Goal: Transaction & Acquisition: Register for event/course

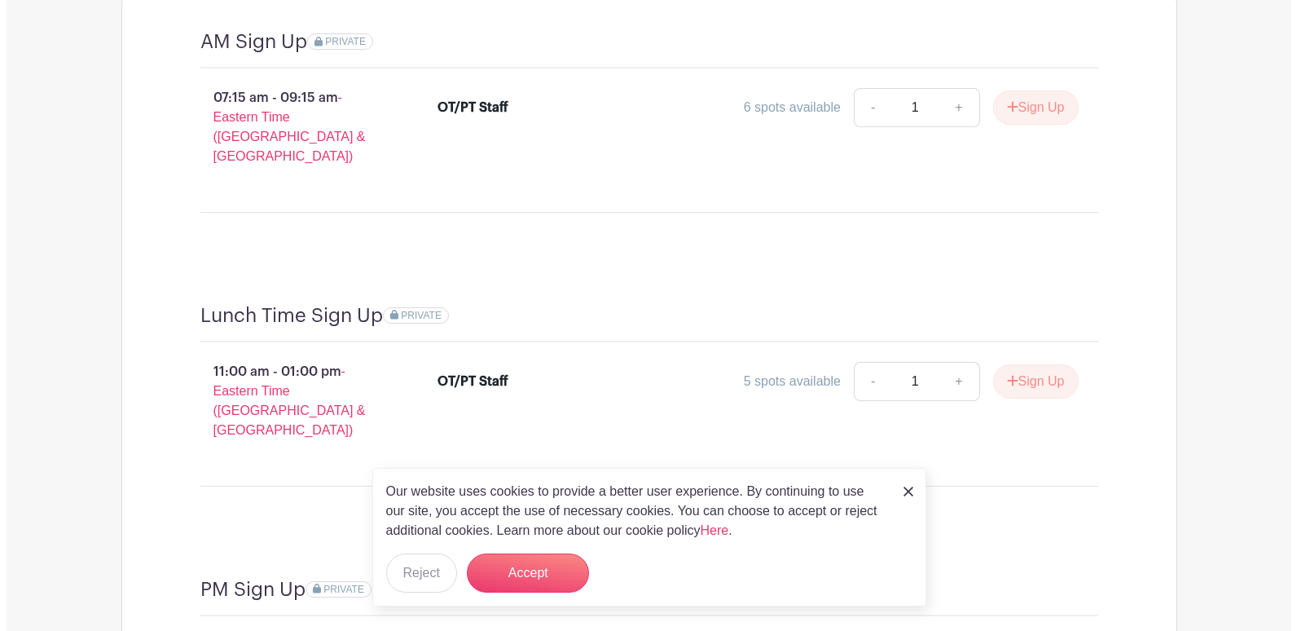
scroll to position [1629, 0]
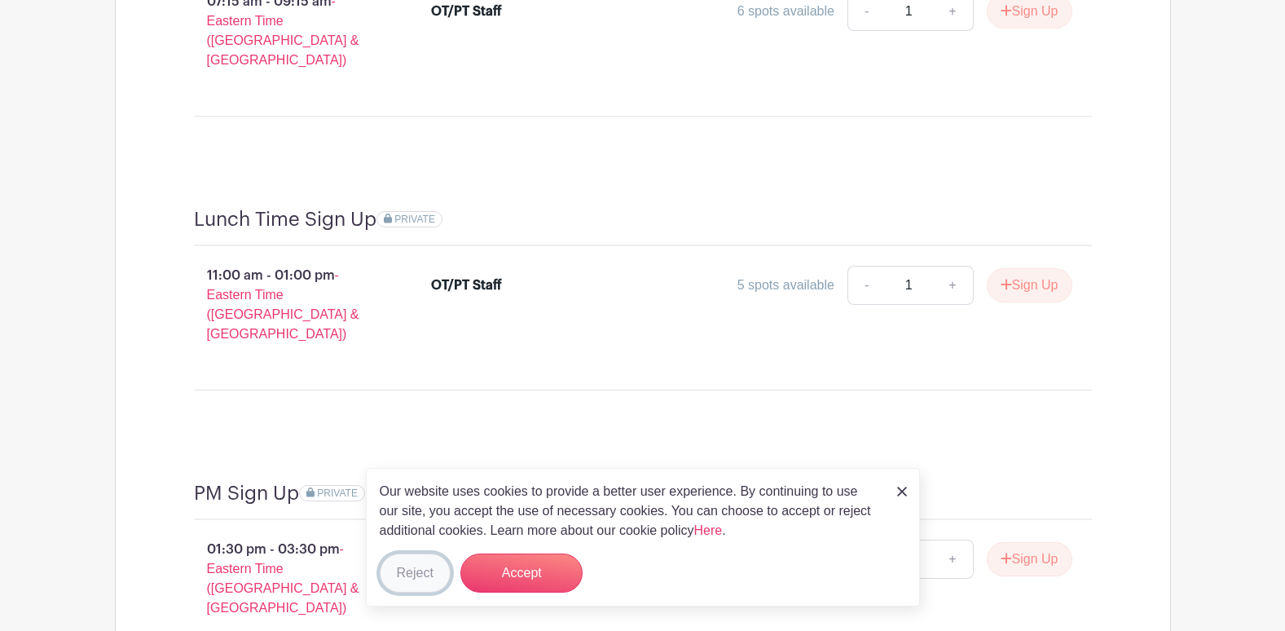
click at [429, 578] on button "Reject" at bounding box center [415, 572] width 71 height 39
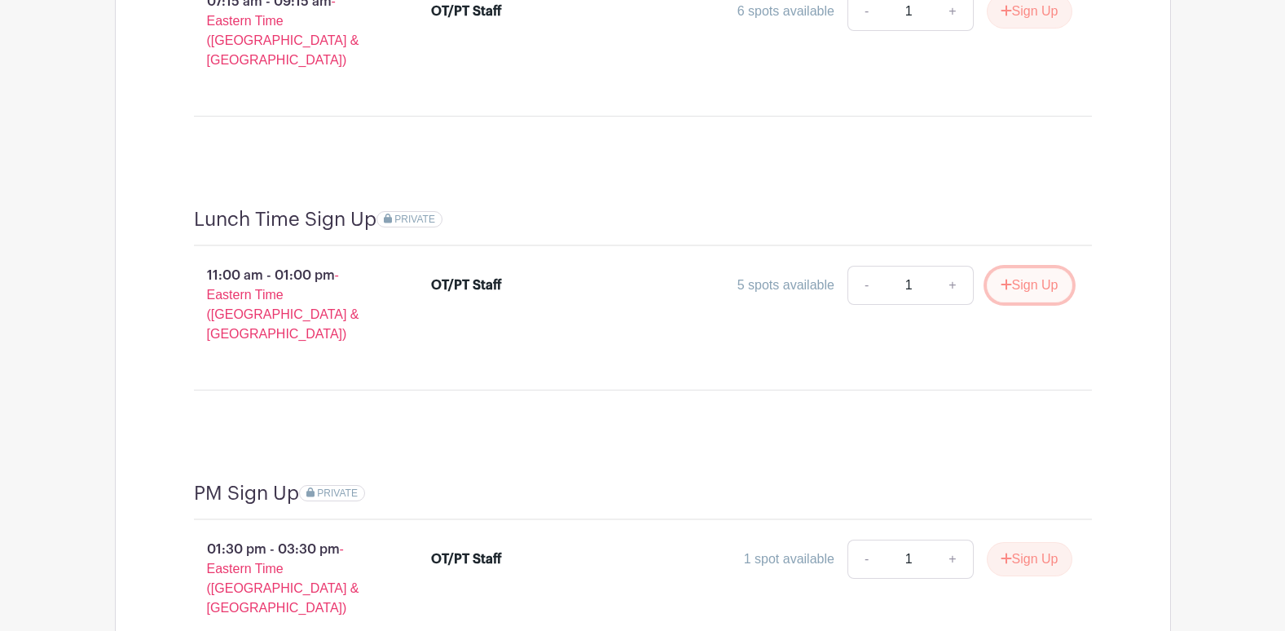
click at [1022, 268] on button "Sign Up" at bounding box center [1030, 285] width 86 height 34
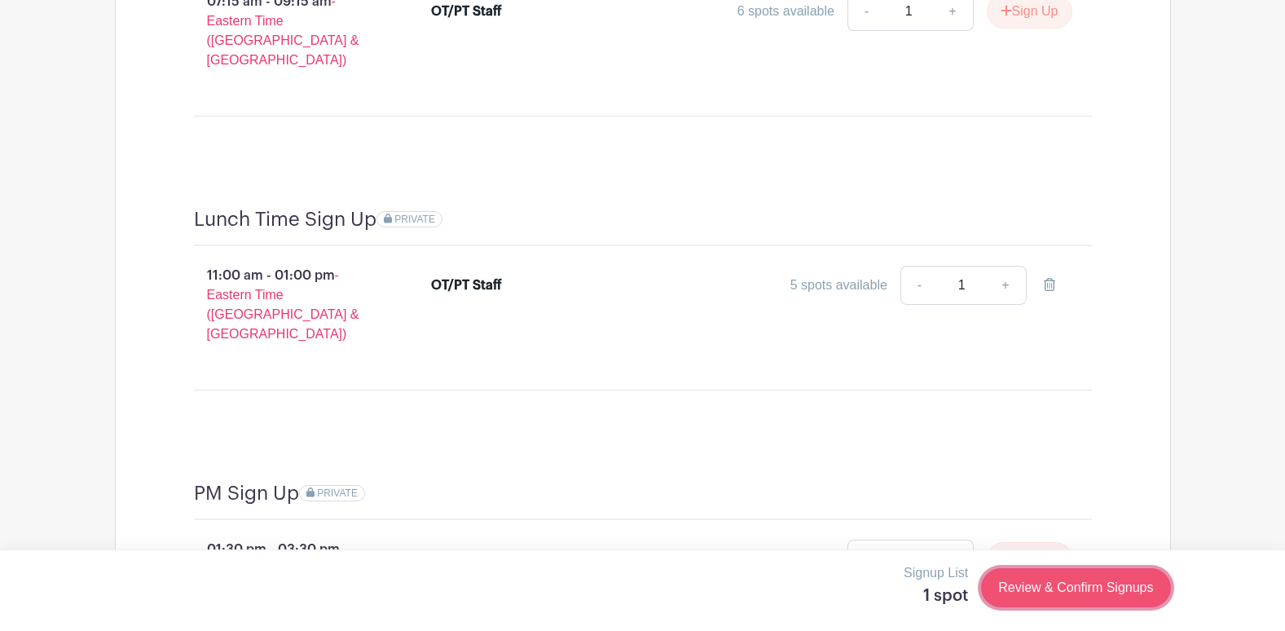
click at [1045, 594] on link "Review & Confirm Signups" at bounding box center [1075, 587] width 189 height 39
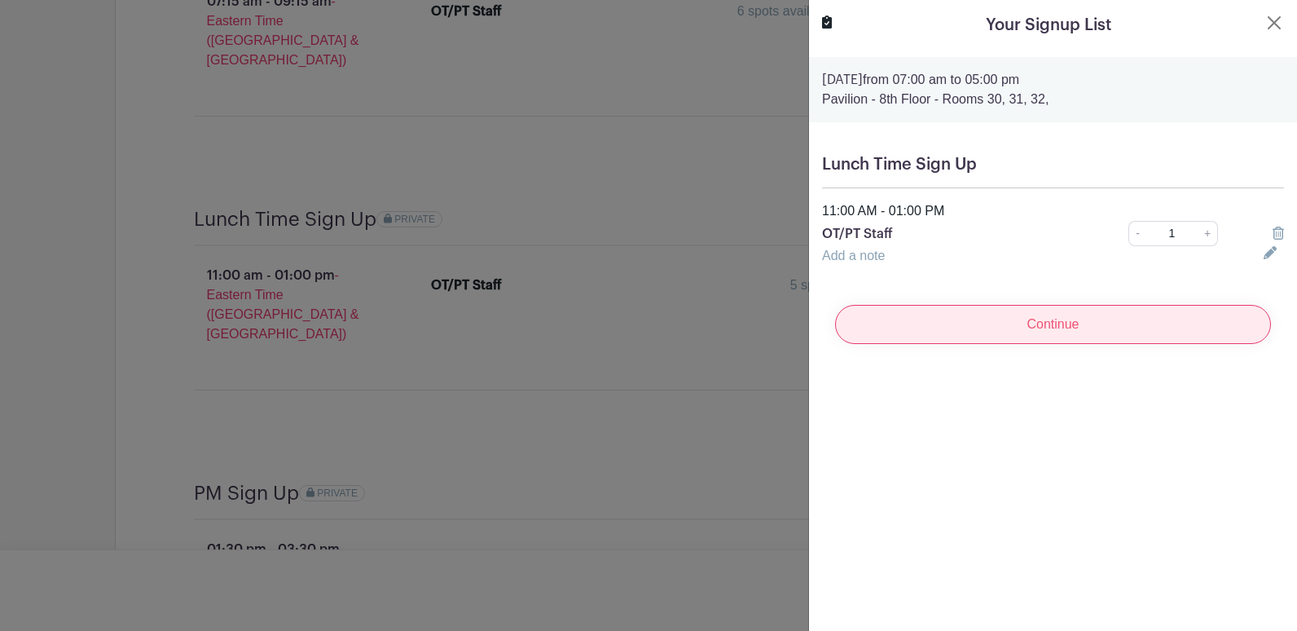
click at [1017, 336] on input "Continue" at bounding box center [1053, 324] width 436 height 39
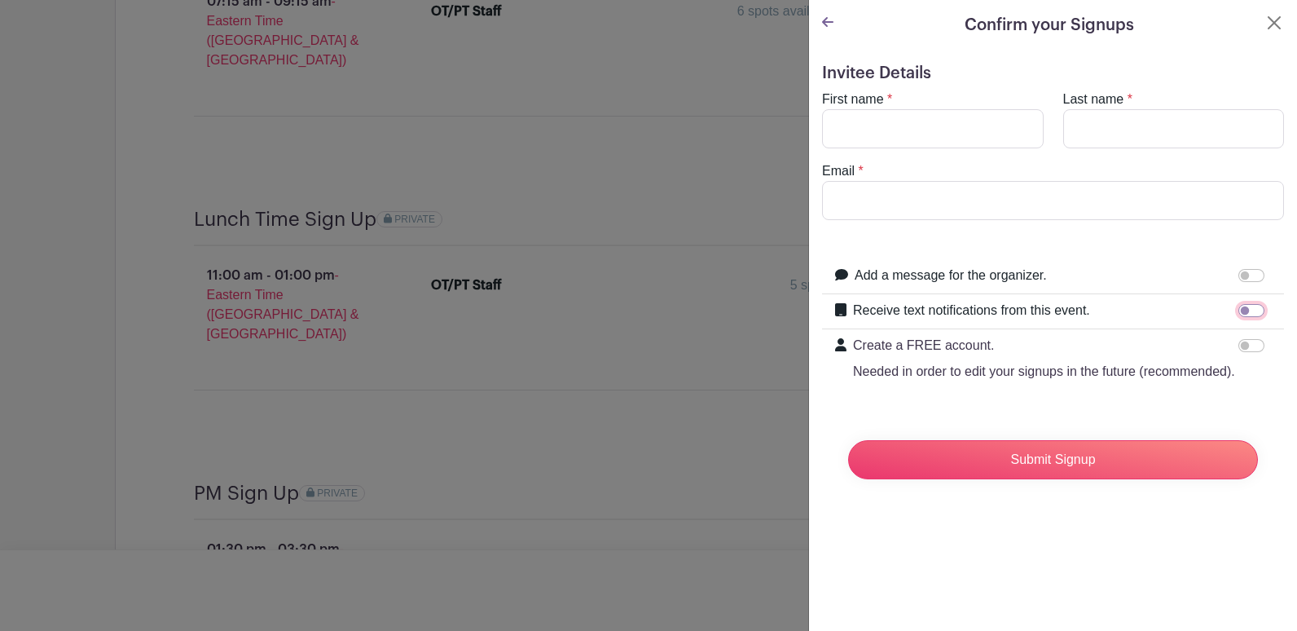
click at [1241, 313] on input "Receive text notifications from this event." at bounding box center [1251, 310] width 26 height 13
checkbox input "true"
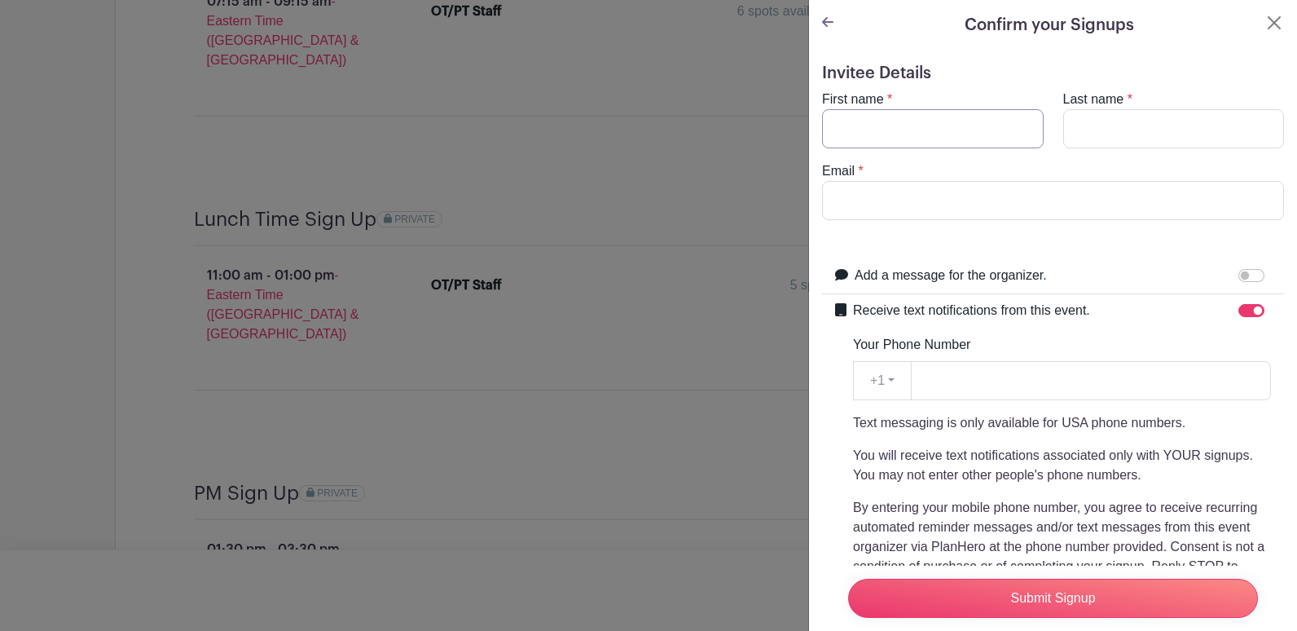
click at [894, 113] on input "First name" at bounding box center [933, 128] width 222 height 39
type input "k"
type input "[PERSON_NAME]"
type input "[EMAIL_ADDRESS][DOMAIN_NAME]"
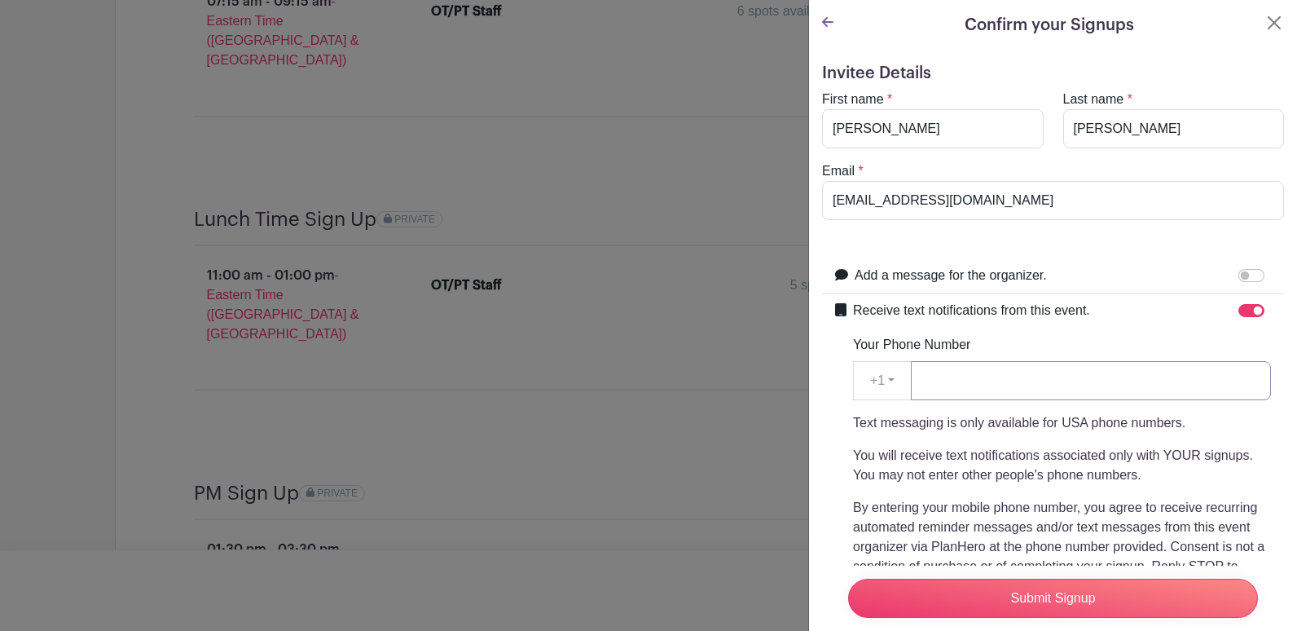
click at [1013, 371] on input "Your Phone Number" at bounding box center [1091, 380] width 360 height 39
type input "7343556611"
click at [1096, 487] on div "Text messaging is only available for USA phone numbers. You will receive text n…" at bounding box center [1062, 514] width 418 height 202
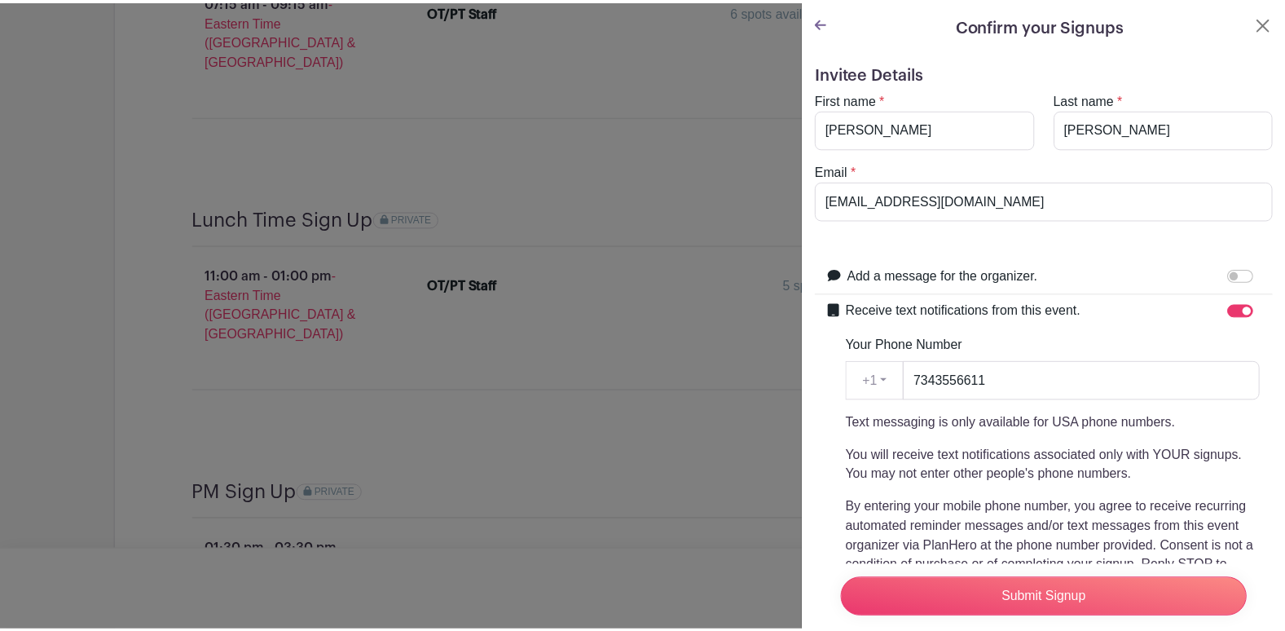
scroll to position [226, 0]
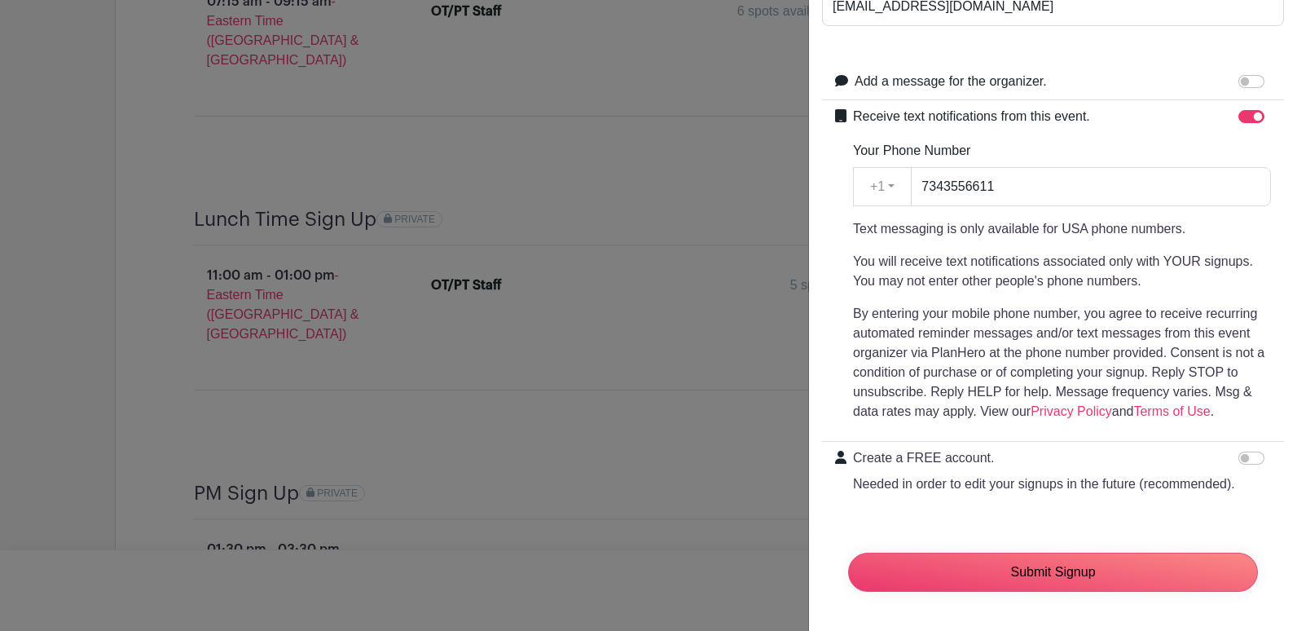
click at [1036, 565] on input "Submit Signup" at bounding box center [1053, 571] width 410 height 39
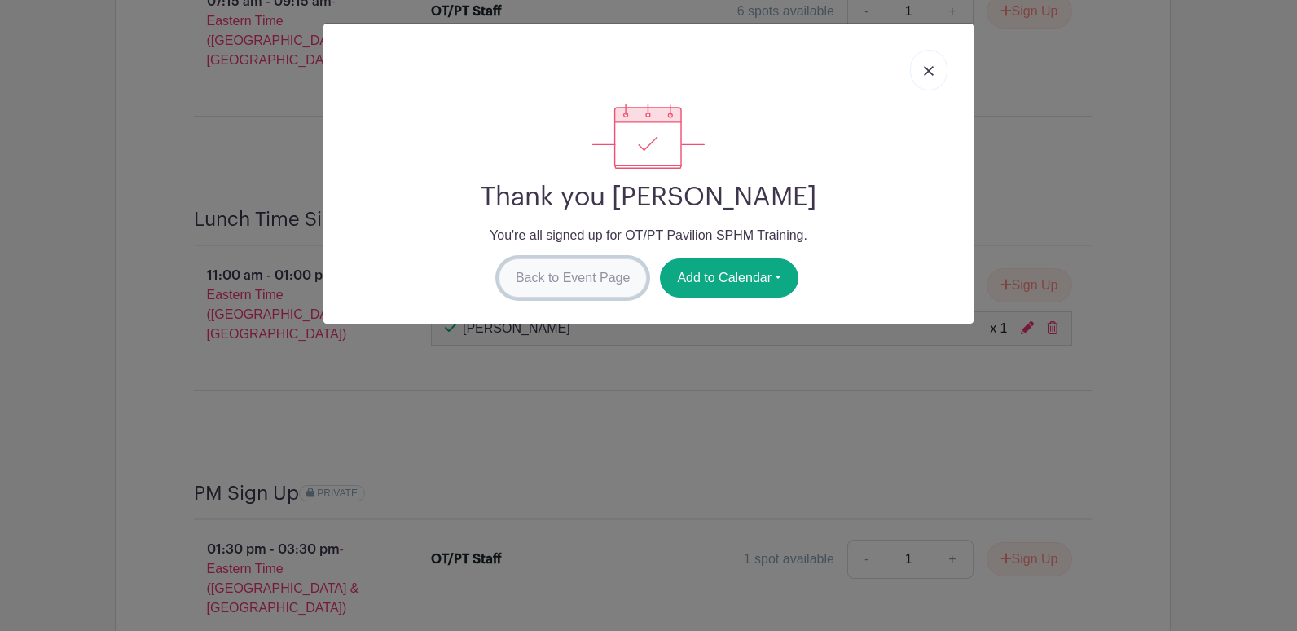
click at [569, 286] on link "Back to Event Page" at bounding box center [573, 277] width 149 height 39
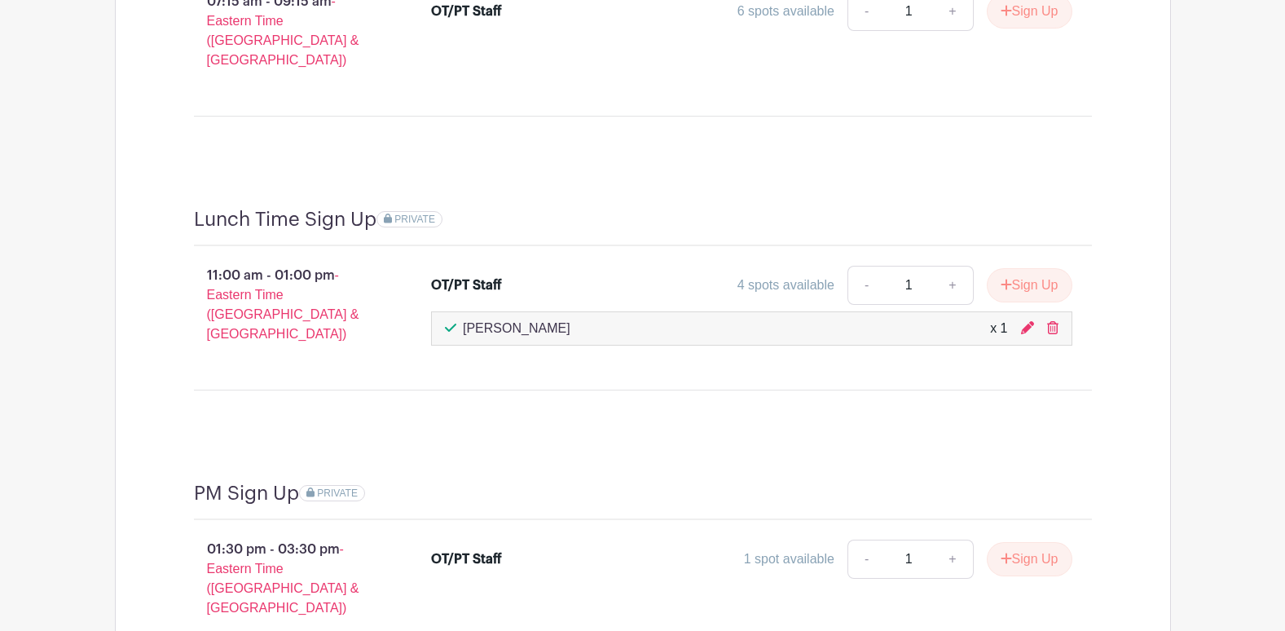
click at [524, 442] on div "PM Sign Up PRIVATE 01:30 pm - 03:30 pm - Eastern Time ([GEOGRAPHIC_DATA] & [GEO…" at bounding box center [643, 579] width 976 height 274
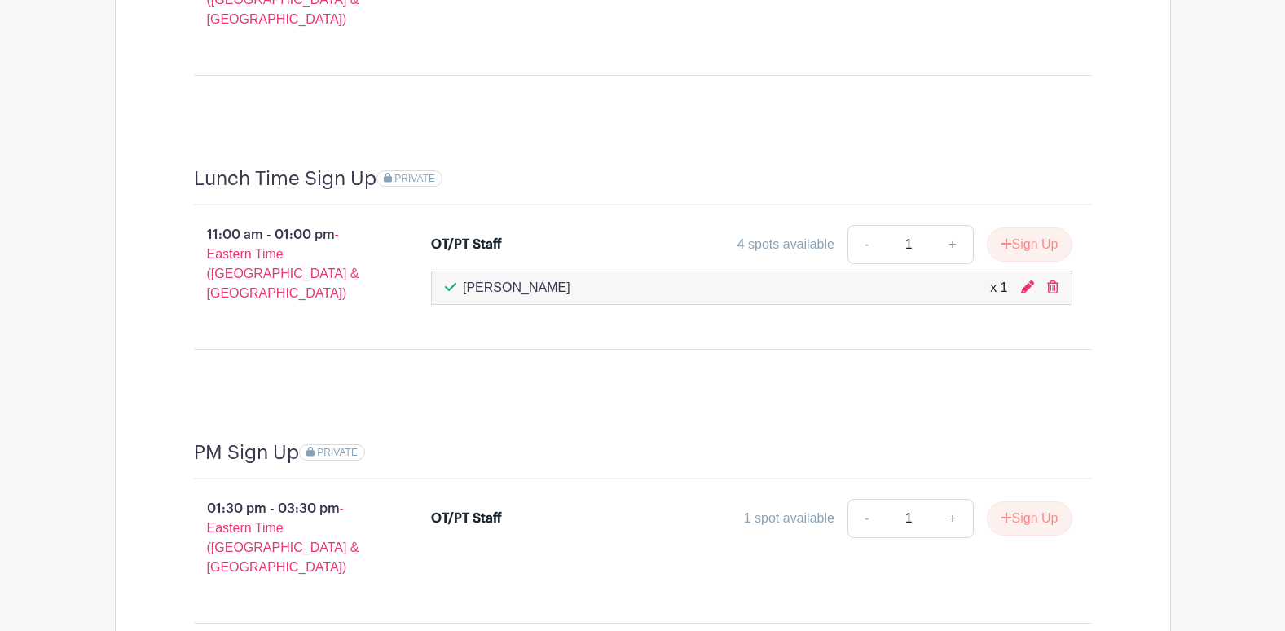
scroll to position [1523, 0]
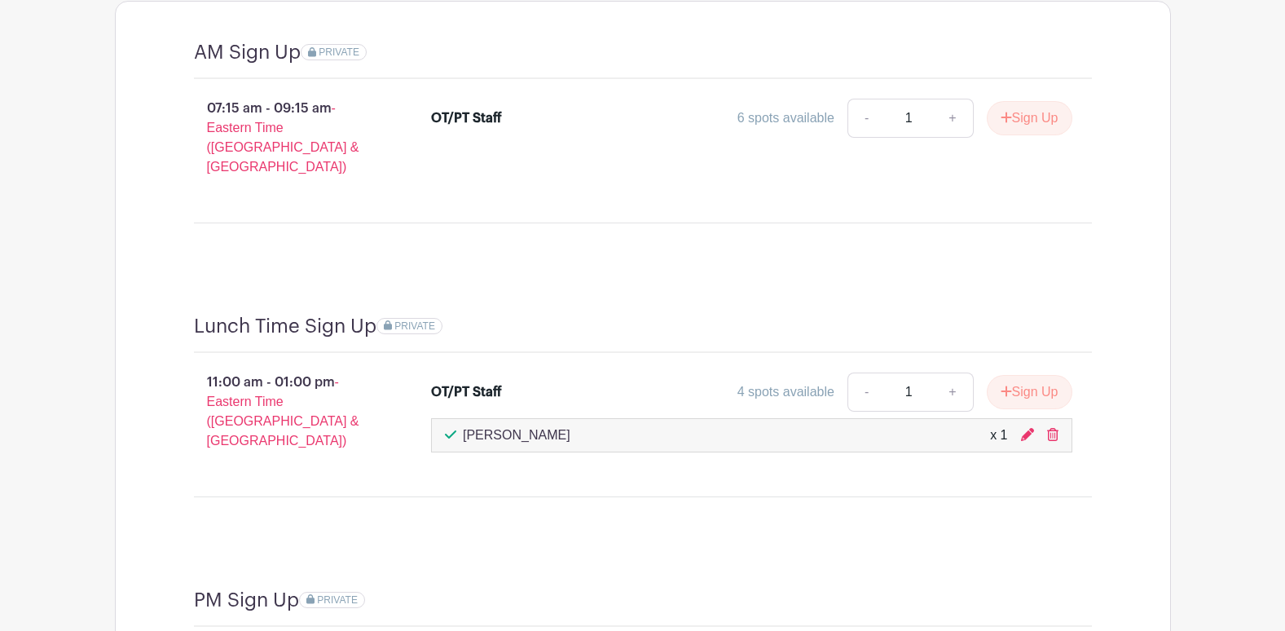
click at [289, 314] on h4 "Lunch Time Sign Up" at bounding box center [285, 326] width 182 height 24
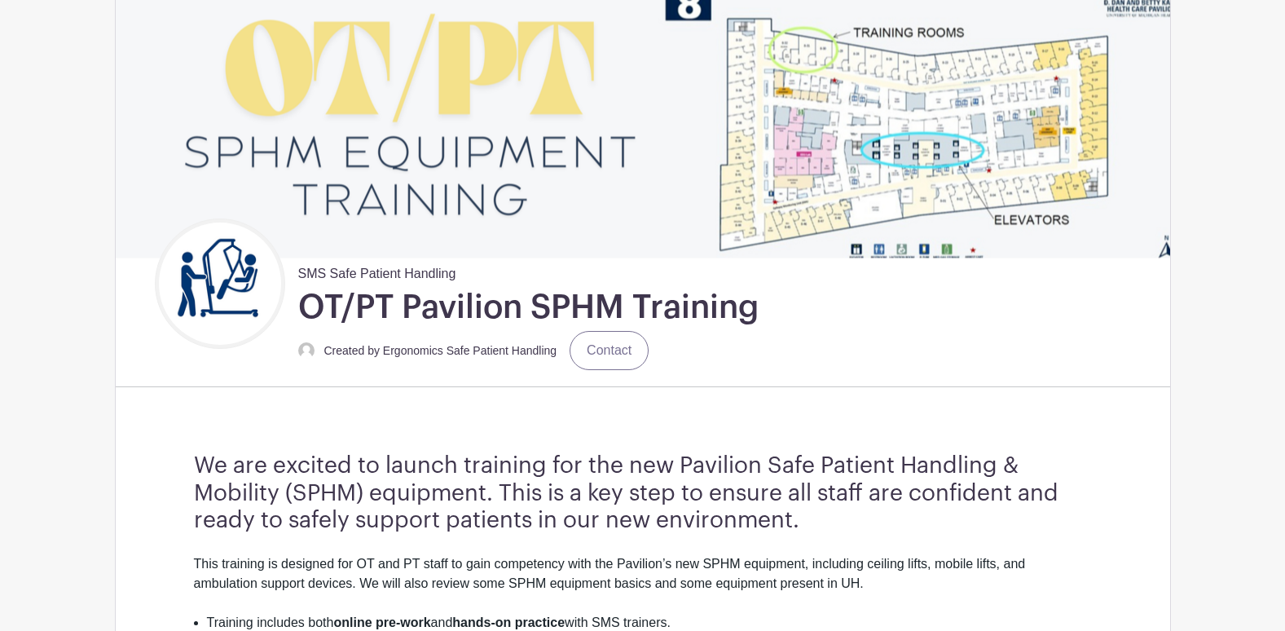
scroll to position [0, 0]
